Goal: Information Seeking & Learning: Learn about a topic

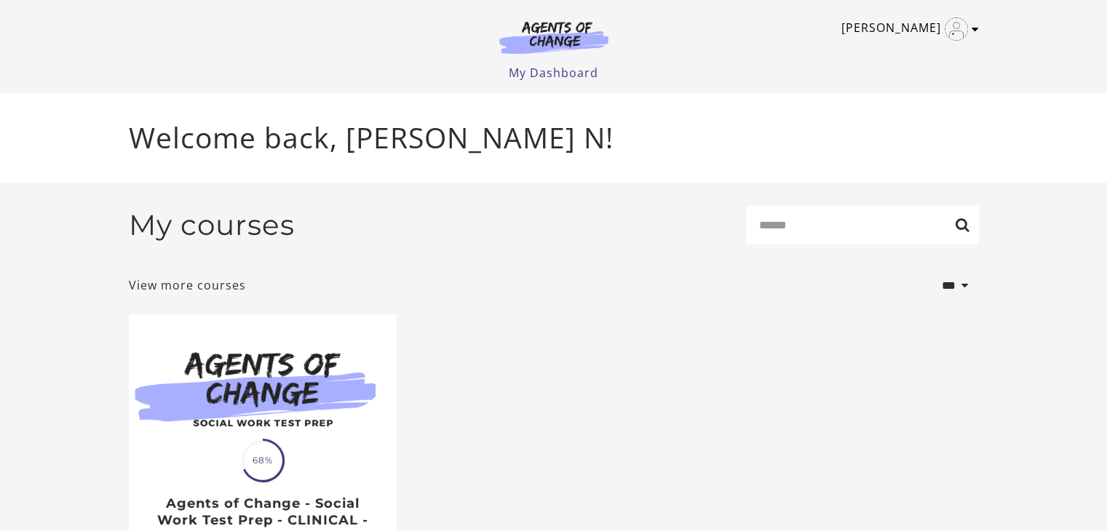
click at [973, 25] on icon "Toggle menu" at bounding box center [975, 29] width 7 height 12
click at [903, 50] on link "My Account" at bounding box center [919, 53] width 128 height 25
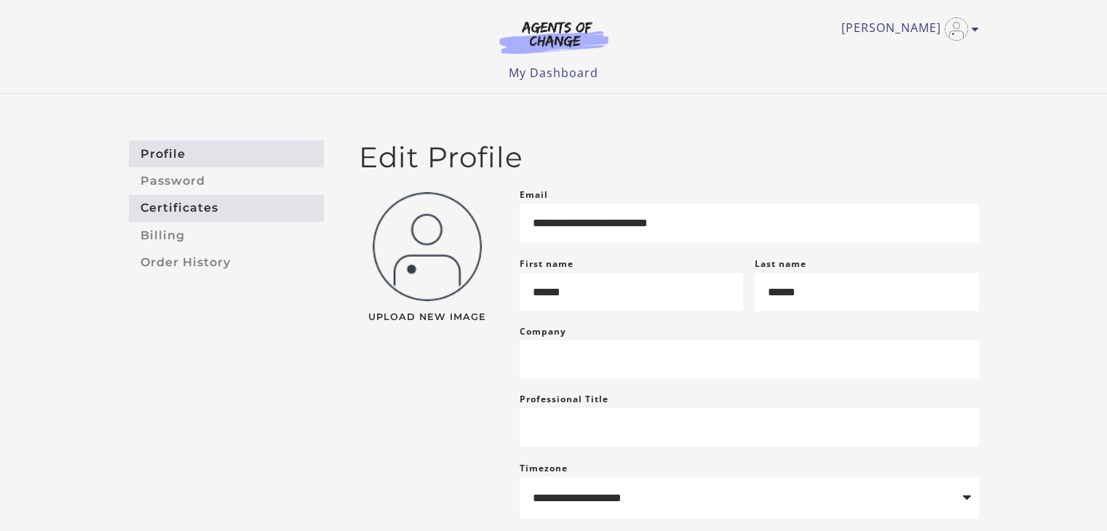
click at [224, 207] on link "Certificates" at bounding box center [226, 208] width 195 height 27
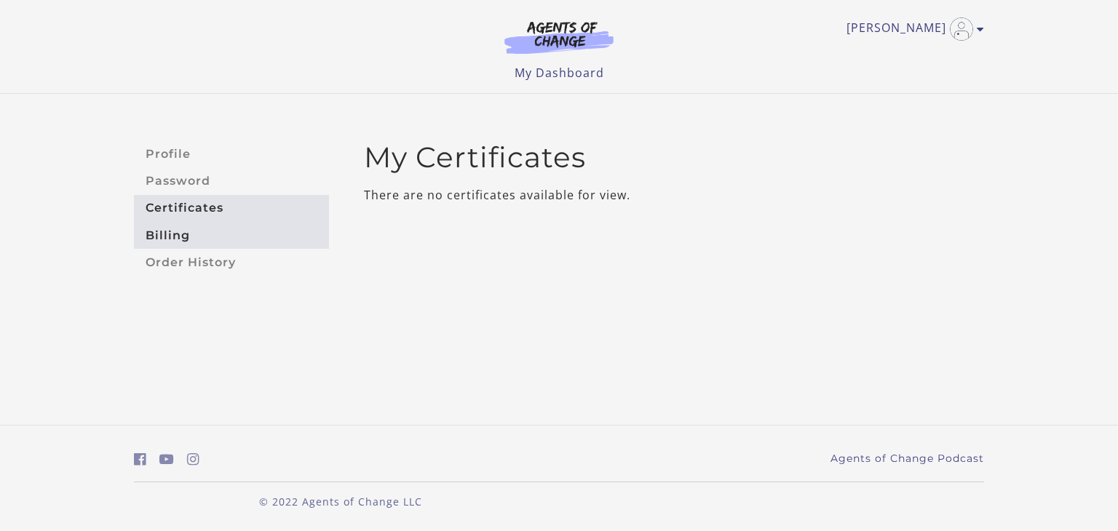
drag, startPoint x: 0, startPoint y: 0, endPoint x: 182, endPoint y: 234, distance: 296.2
click at [182, 234] on link "Billing" at bounding box center [231, 235] width 195 height 27
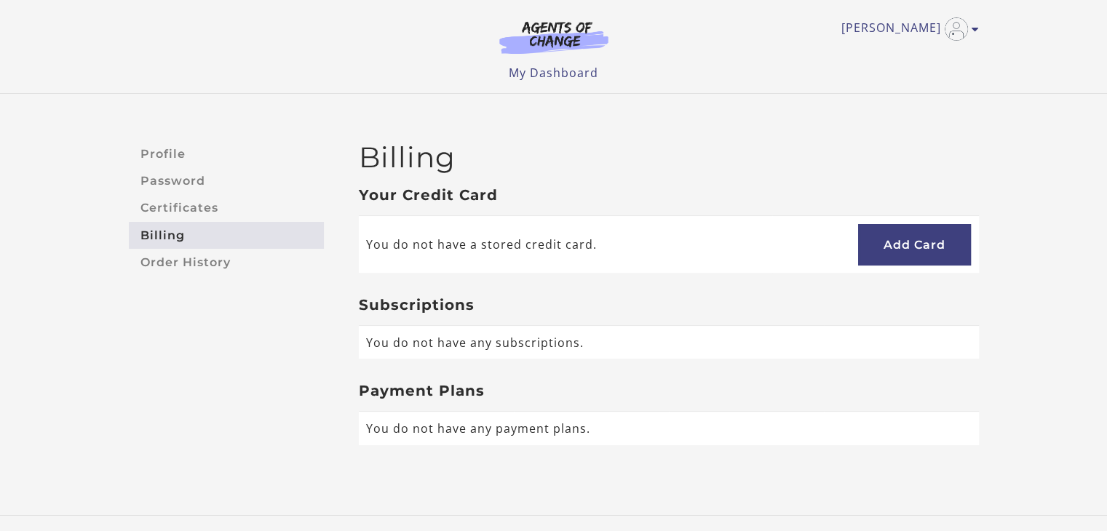
click at [186, 260] on link "Order History" at bounding box center [226, 262] width 195 height 27
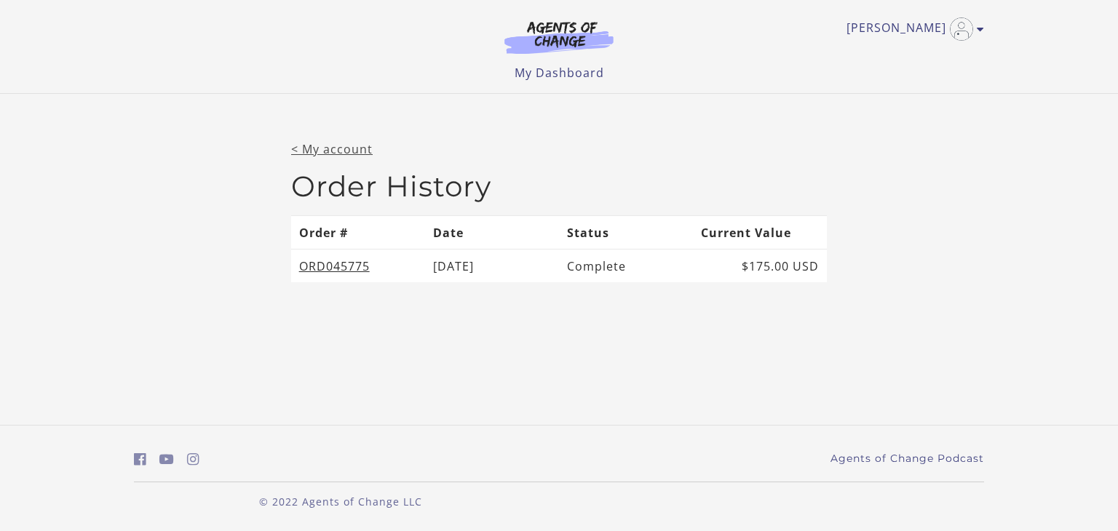
click at [351, 147] on link "< My account" at bounding box center [332, 149] width 82 height 16
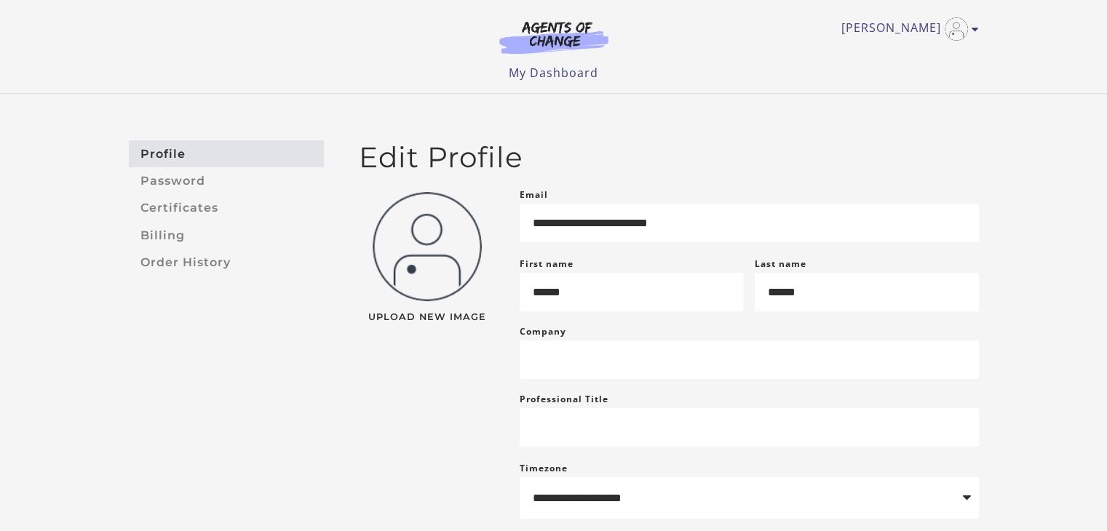
click at [600, 33] on img at bounding box center [554, 36] width 140 height 33
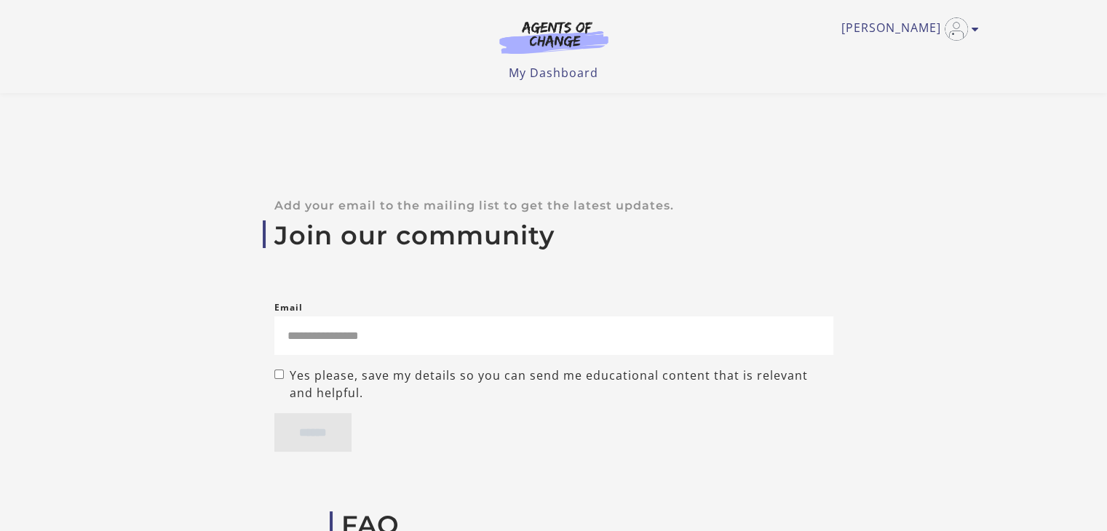
scroll to position [5163, 0]
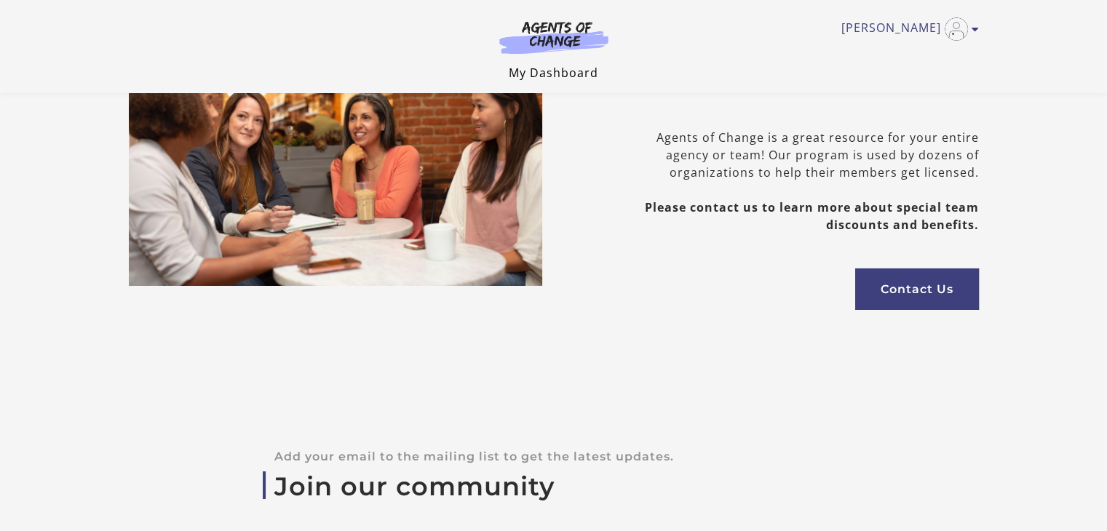
click at [555, 73] on link "My Dashboard" at bounding box center [554, 73] width 90 height 16
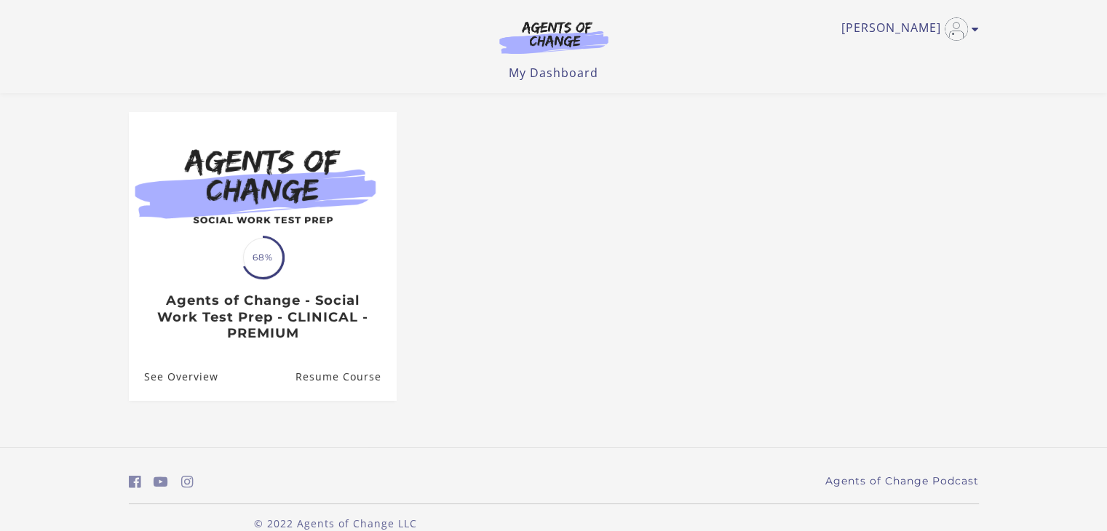
scroll to position [138, 0]
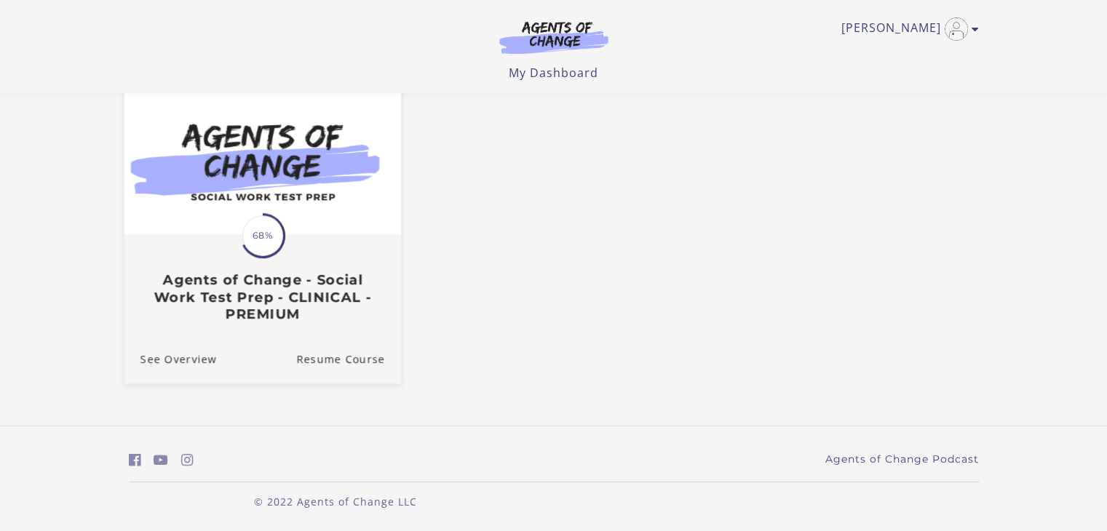
click at [307, 226] on img at bounding box center [262, 160] width 277 height 149
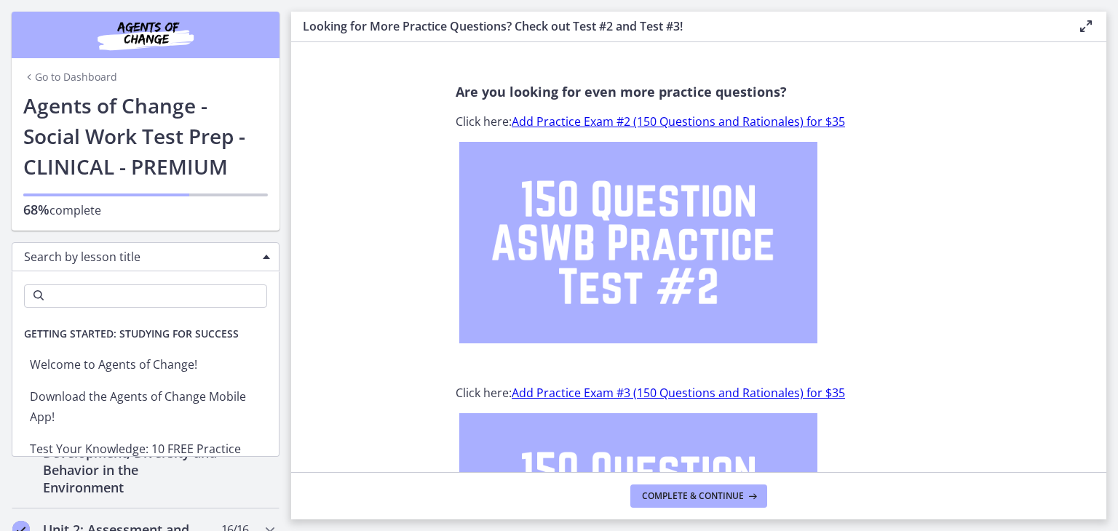
click at [144, 265] on div "Search by lesson title" at bounding box center [146, 256] width 268 height 29
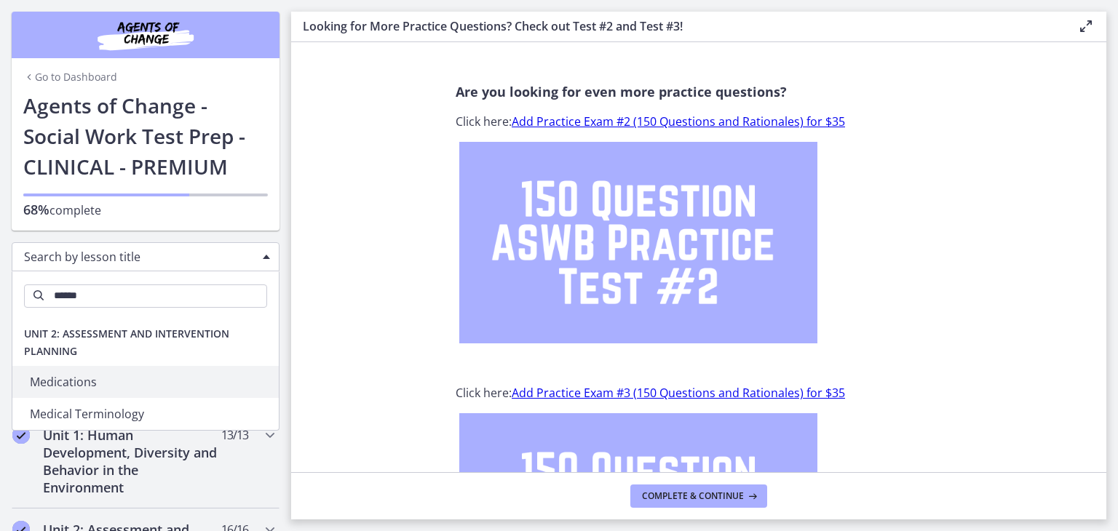
type input "******"
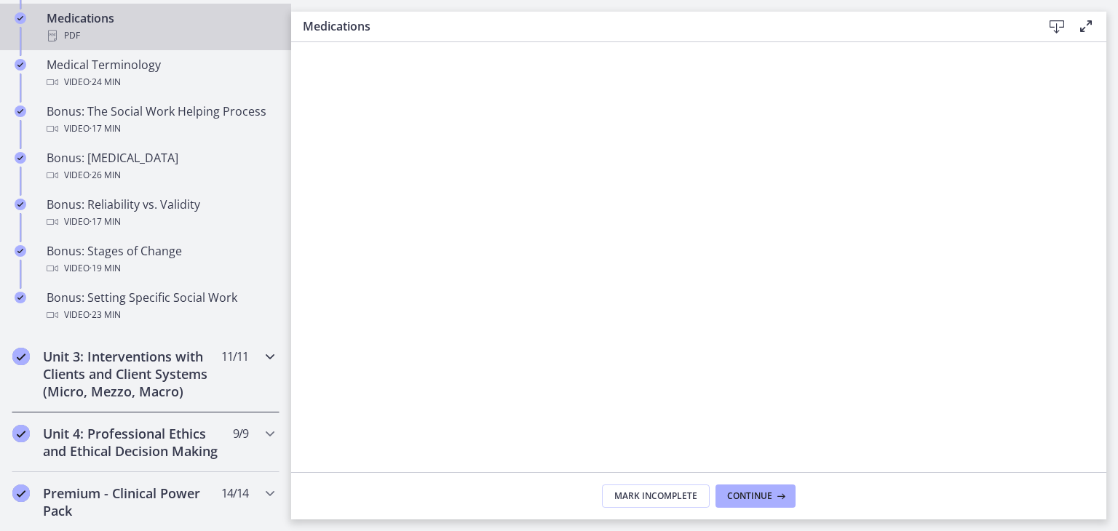
scroll to position [1383, 0]
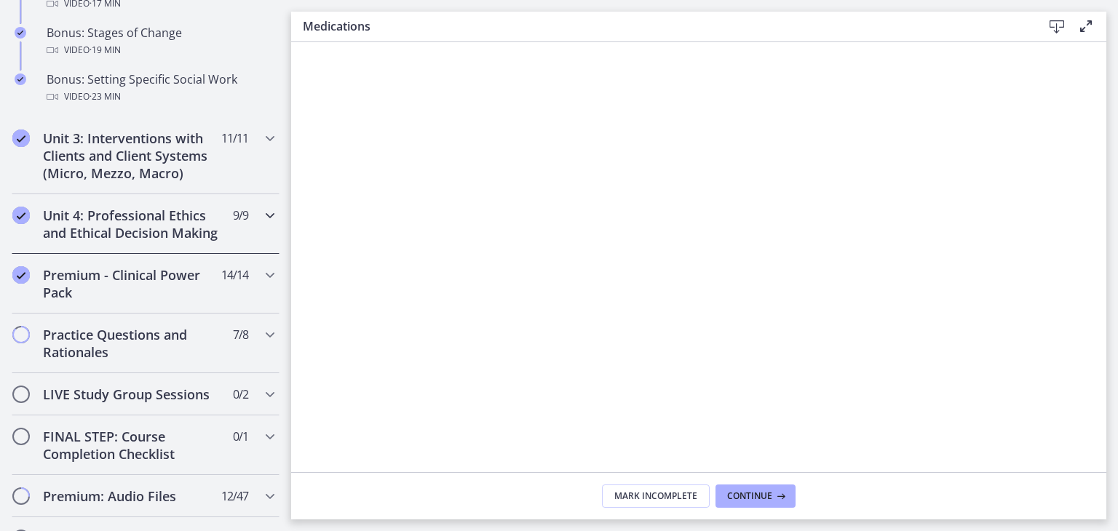
click at [261, 212] on icon "Chapters" at bounding box center [269, 215] width 17 height 17
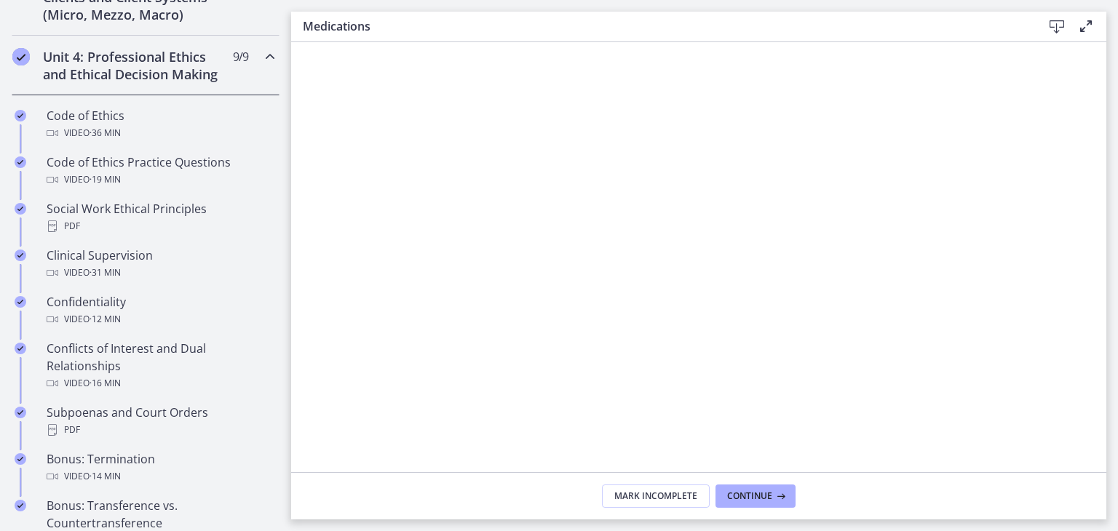
scroll to position [608, 0]
